Goal: Find specific page/section: Find specific page/section

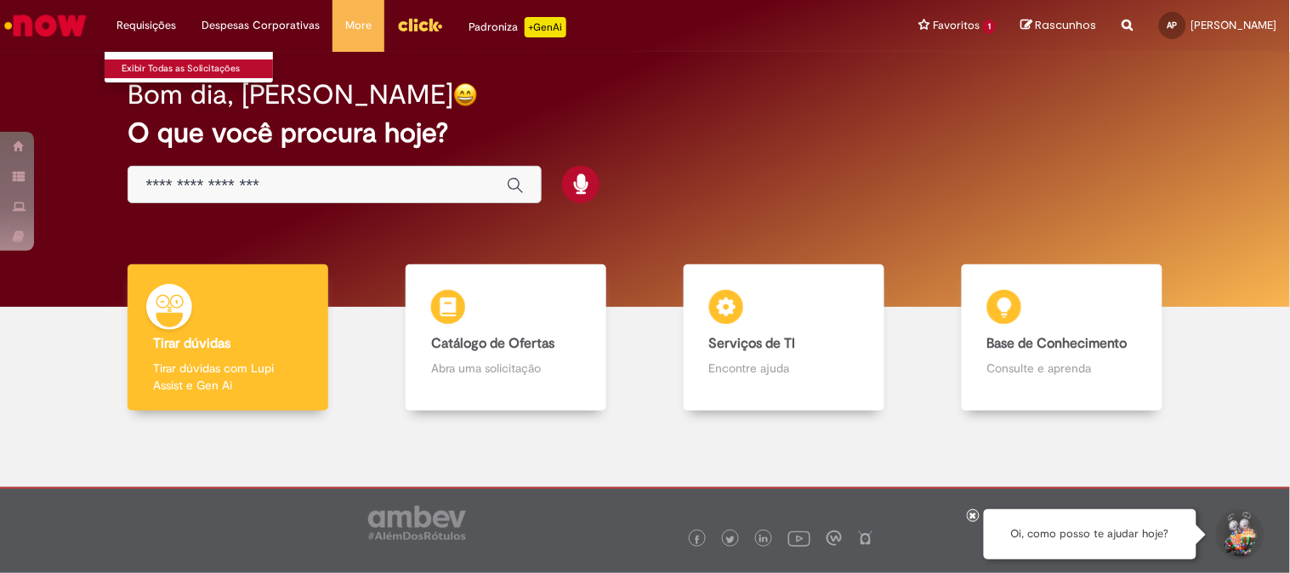
click at [170, 64] on link "Exibir Todas as Solicitações" at bounding box center [198, 69] width 187 height 19
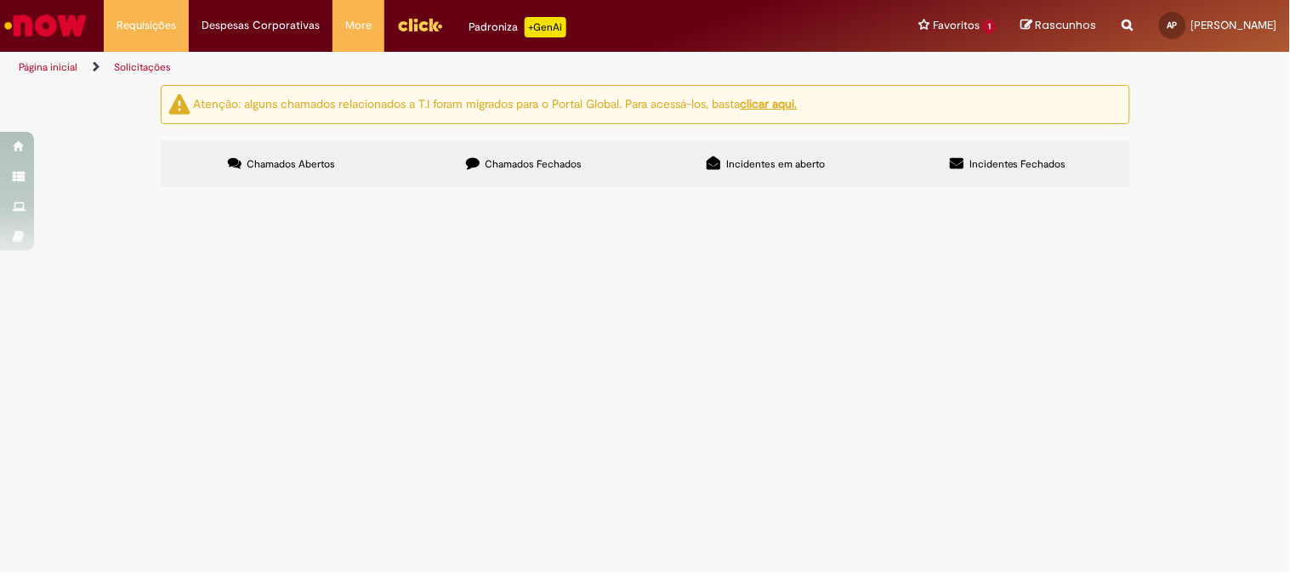
click at [575, 166] on span "Chamados Fechados" at bounding box center [533, 164] width 97 height 14
click at [0, 0] on input "Pesquisar" at bounding box center [0, 0] width 0 height 0
type input "**********"
click at [0, 0] on button "Pesquisar" at bounding box center [0, 0] width 0 height 0
click at [0, 0] on input "Pesquisar" at bounding box center [0, 0] width 0 height 0
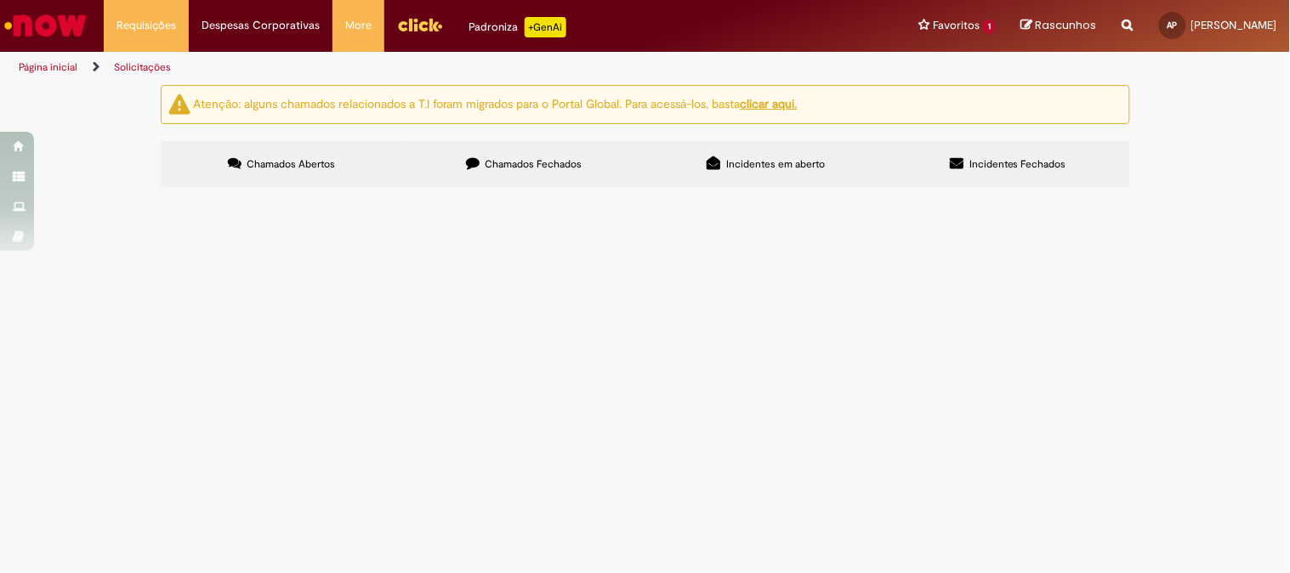
click at [289, 176] on label "Chamados Abertos" at bounding box center [282, 164] width 242 height 46
click at [468, 162] on icon at bounding box center [473, 163] width 14 height 14
click at [0, 0] on button at bounding box center [0, 0] width 0 height 0
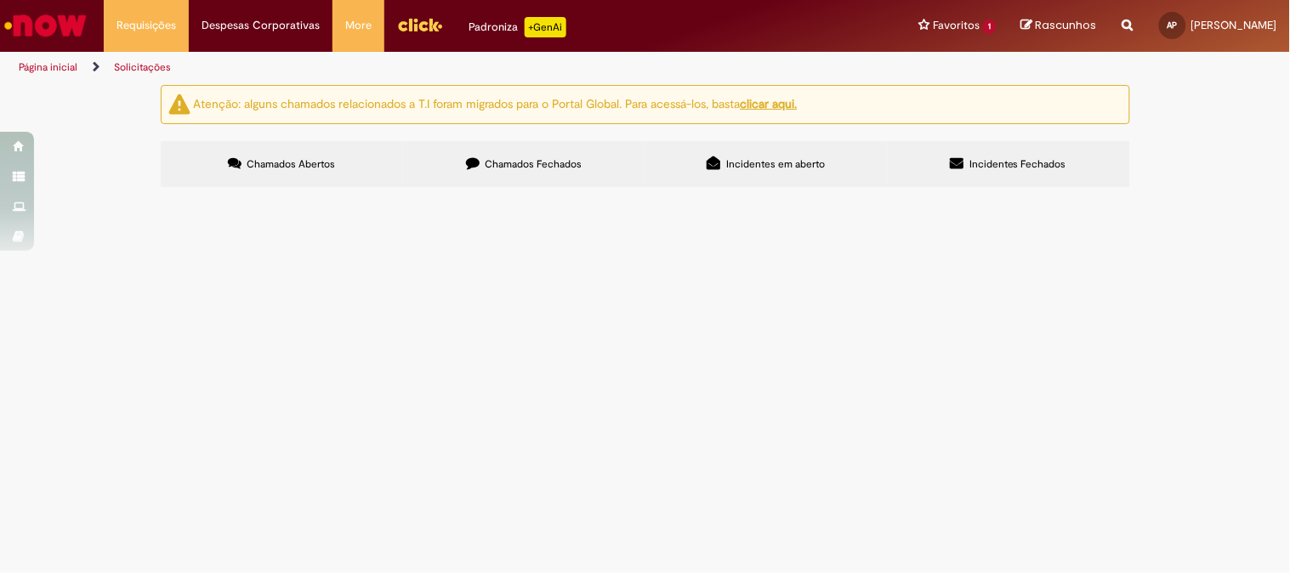
scroll to position [15, 0]
click at [731, 157] on label "Incidentes em aberto" at bounding box center [766, 164] width 242 height 46
click at [974, 155] on label "Incidentes Fechados" at bounding box center [1009, 164] width 242 height 46
drag, startPoint x: 563, startPoint y: 167, endPoint x: 575, endPoint y: 167, distance: 11.9
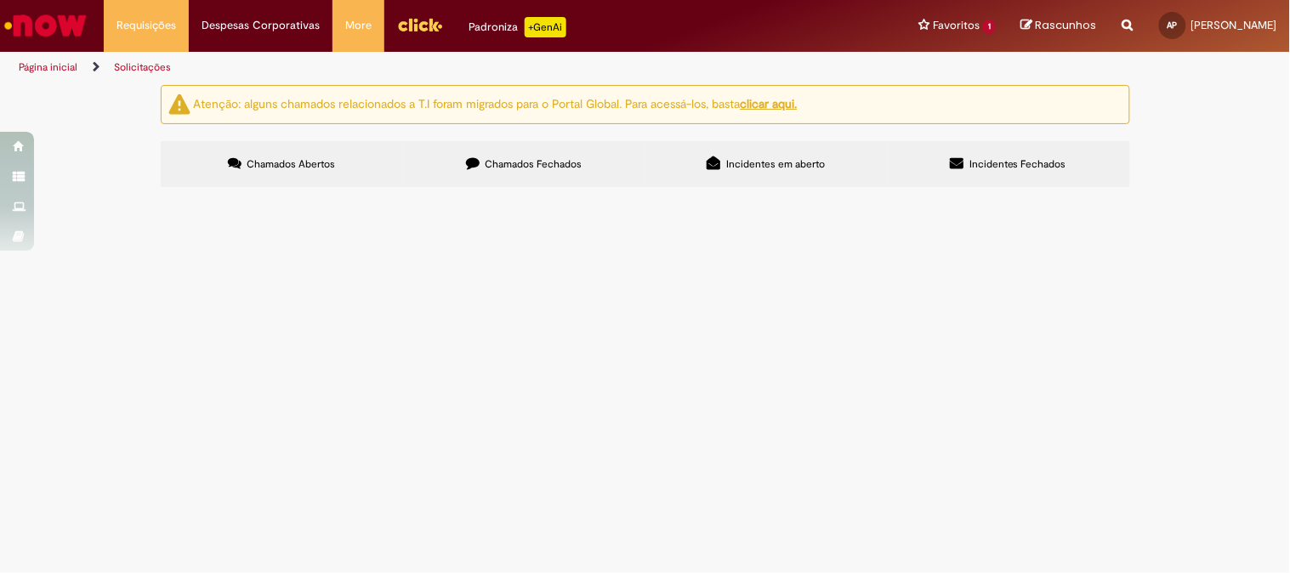
click at [562, 167] on span "Chamados Fechados" at bounding box center [533, 164] width 97 height 14
click at [252, 141] on label "Chamados Abertos" at bounding box center [282, 164] width 242 height 46
click at [150, 72] on link "Solicitações" at bounding box center [142, 67] width 57 height 14
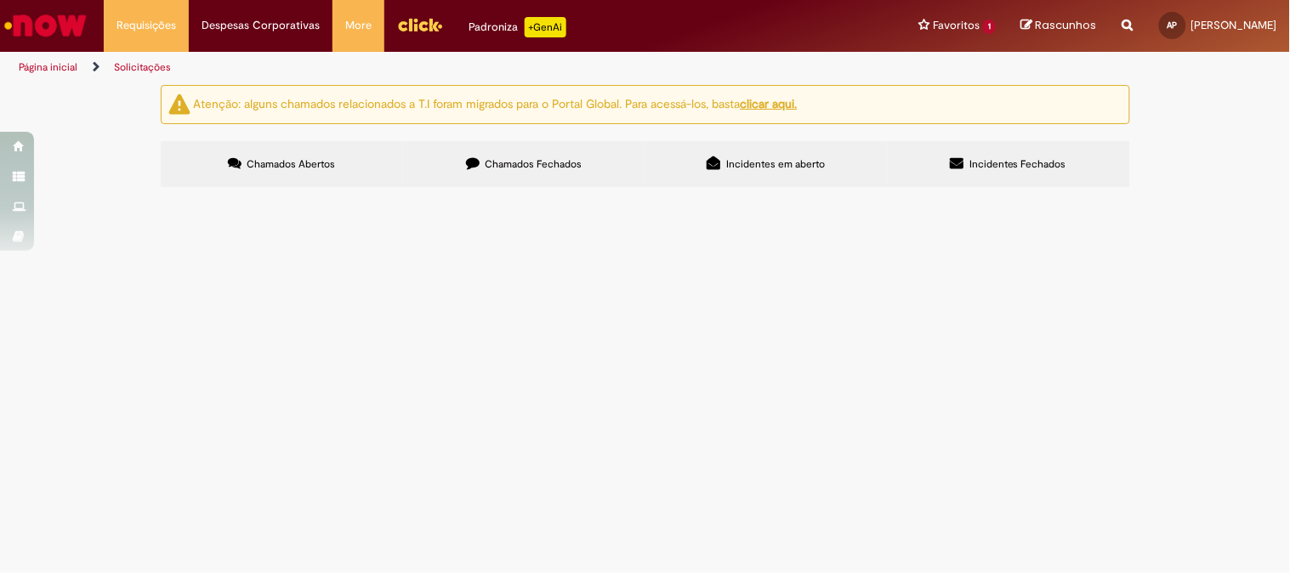
click at [60, 71] on link "Página inicial" at bounding box center [48, 67] width 59 height 14
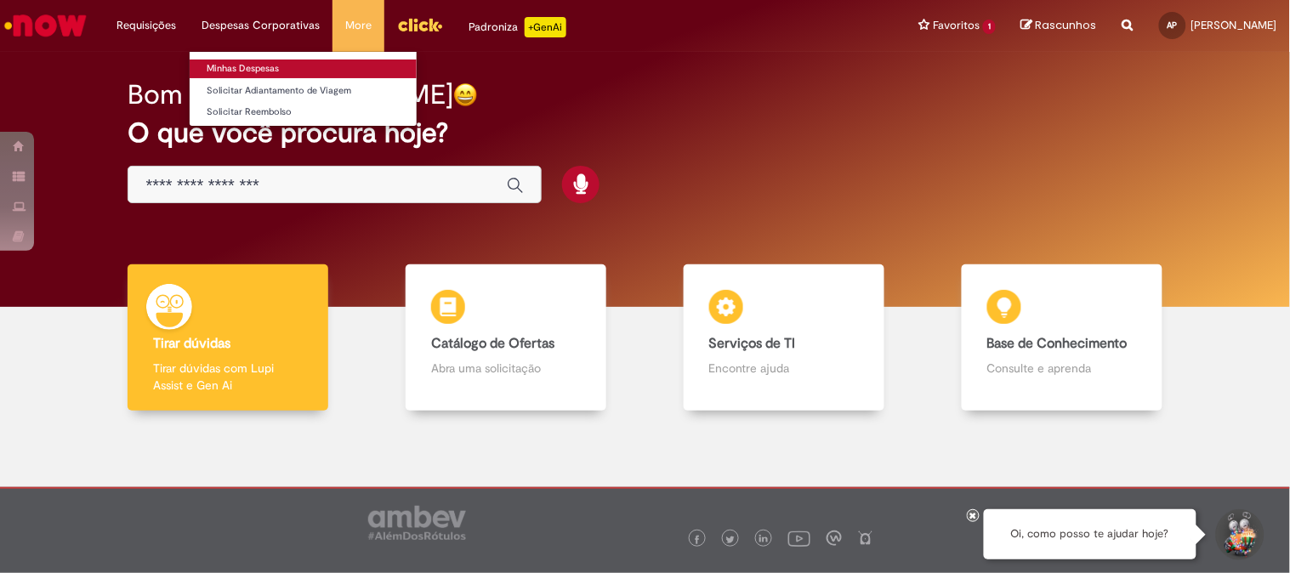
click at [282, 65] on link "Minhas Despesas" at bounding box center [303, 69] width 227 height 19
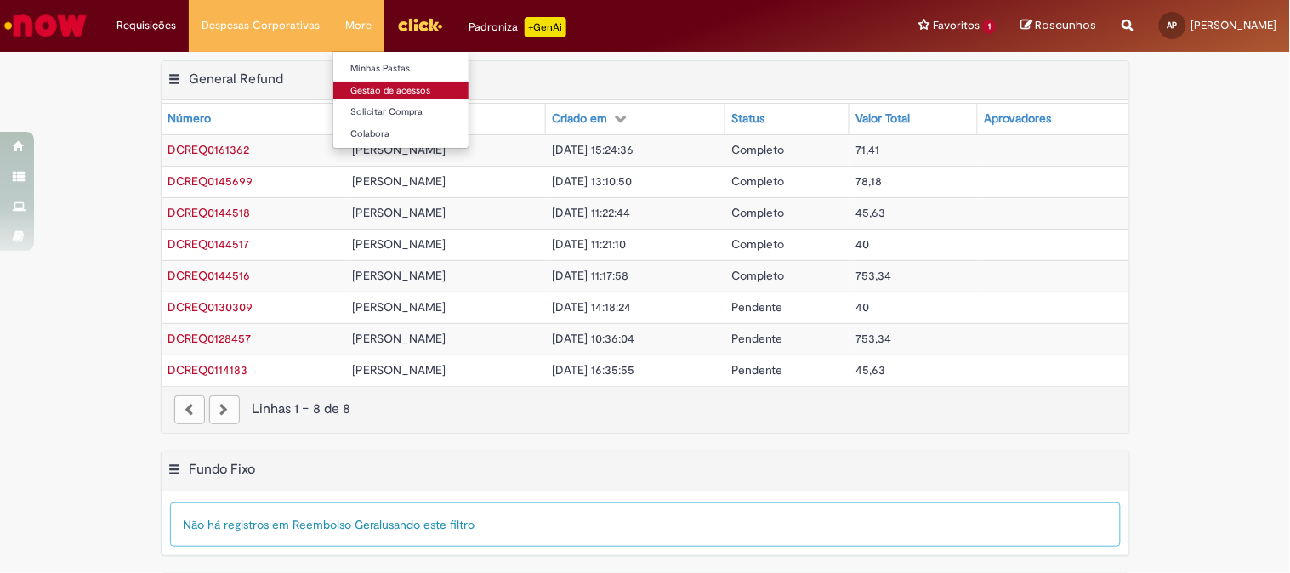
click at [406, 91] on link "Gestão de acessos" at bounding box center [426, 91] width 187 height 19
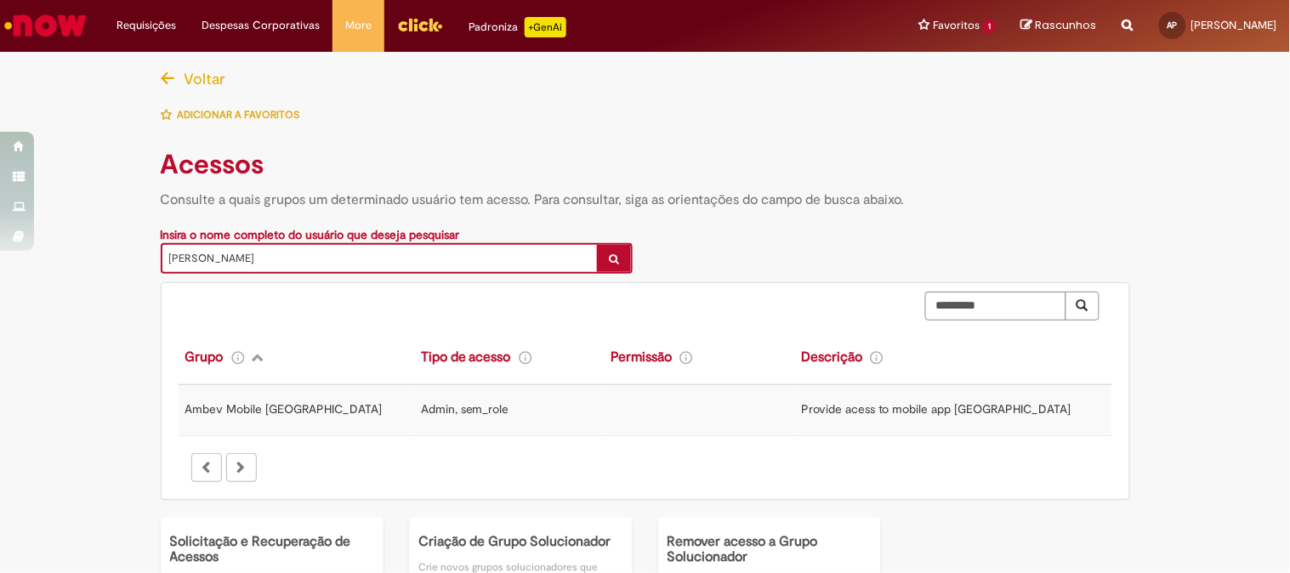
scroll to position [197, 0]
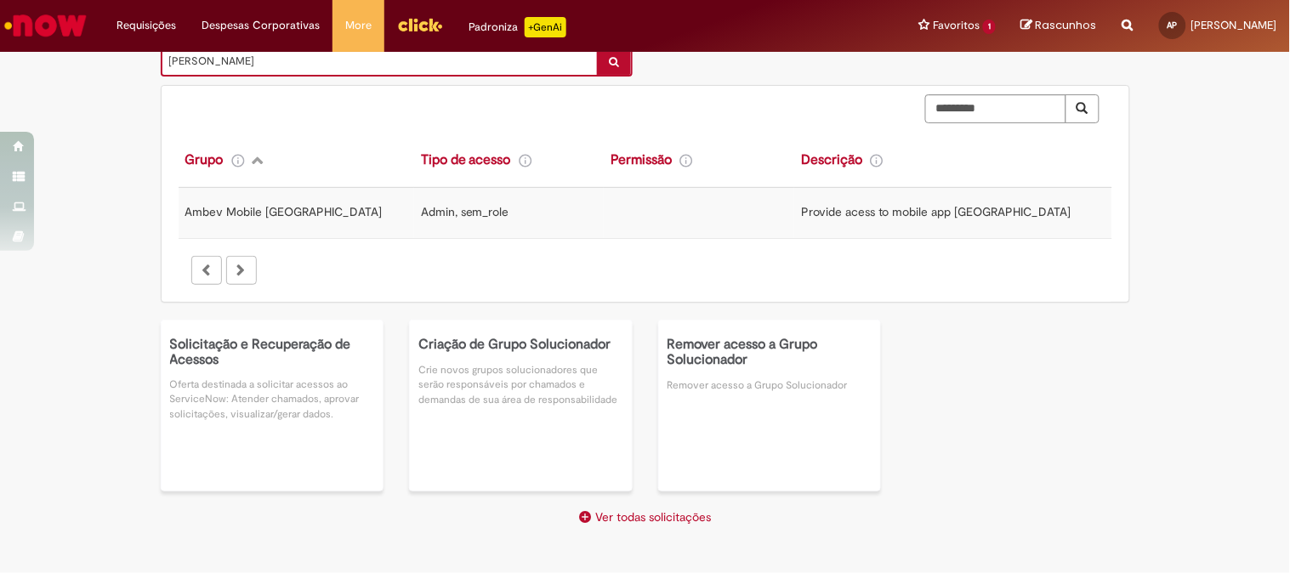
click at [418, 26] on img "Menu Cabeçalho" at bounding box center [420, 25] width 46 height 26
